Goal: Task Accomplishment & Management: Manage account settings

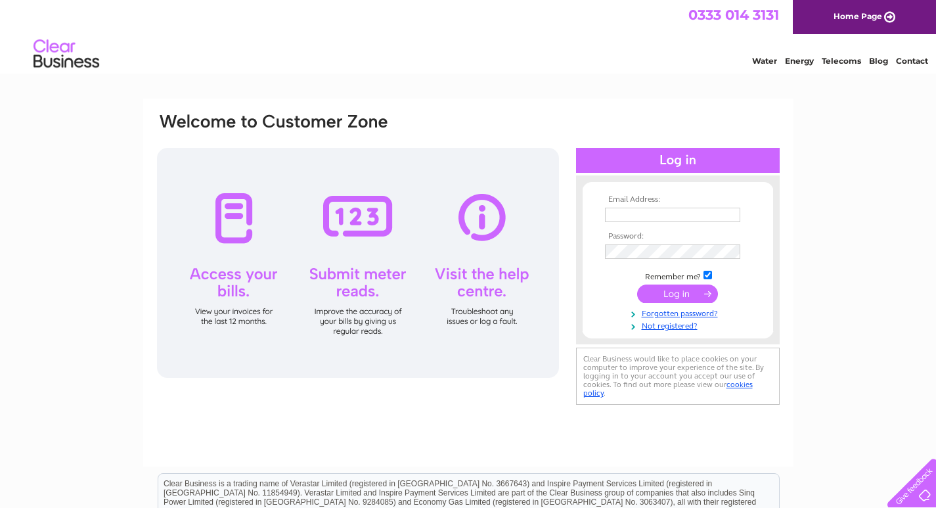
type input "[EMAIL_ADDRESS][DOMAIN_NAME]"
drag, startPoint x: 95, startPoint y: 257, endPoint x: 248, endPoint y: 283, distance: 155.1
click at [95, 259] on div "Email Address: [PERSON_NAME][EMAIL_ADDRESS][DOMAIN_NAME] Password:" at bounding box center [468, 394] width 936 height 592
click at [693, 315] on link "Forgotten password?" at bounding box center [679, 312] width 149 height 12
